Goal: Find specific page/section: Find specific page/section

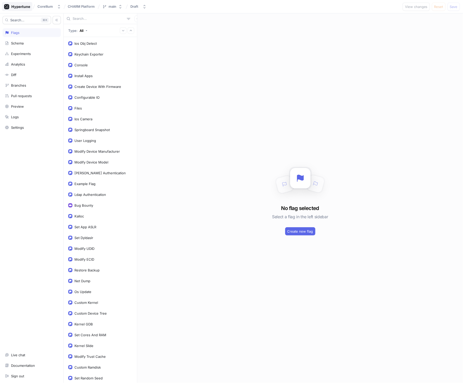
click at [22, 6] on icon at bounding box center [17, 6] width 26 height 5
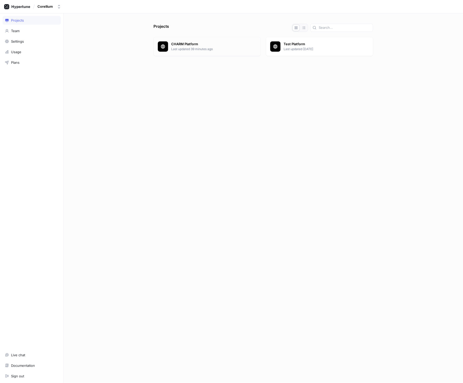
click at [184, 44] on p "CHARM Platform" at bounding box center [213, 44] width 85 height 5
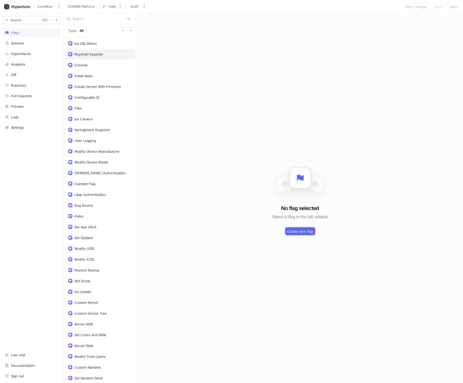
click at [89, 55] on div "Keychain Exporter" at bounding box center [88, 54] width 29 height 4
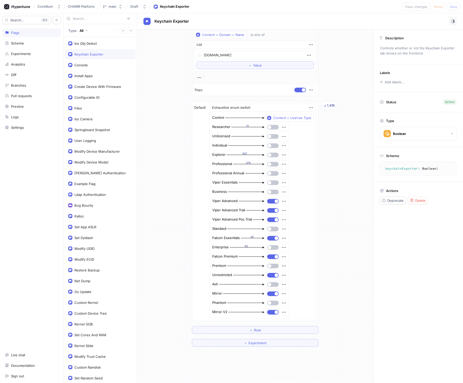
scroll to position [14, 0]
type textarea "x"
